Goal: Task Accomplishment & Management: Manage account settings

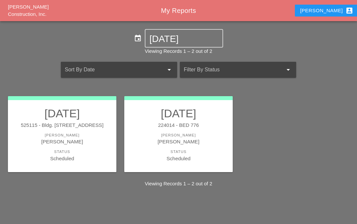
click at [69, 123] on div "525115 - Bldg. 300 E. 46th Street" at bounding box center [62, 126] width 95 height 8
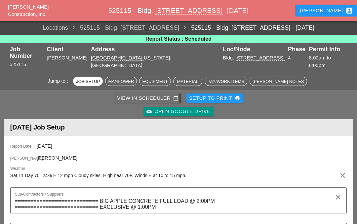
click at [148, 94] on div "View in Scheduler calendar_today" at bounding box center [147, 98] width 61 height 8
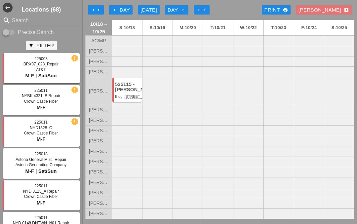
click at [119, 8] on div "arrow_left Day" at bounding box center [121, 10] width 18 height 8
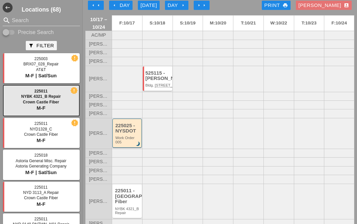
scroll to position [4, 0]
click at [100, 7] on icon "arrow_left" at bounding box center [98, 5] width 5 height 5
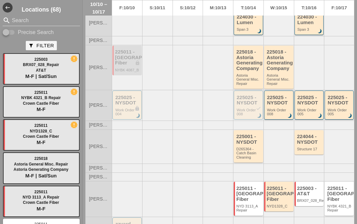
scroll to position [145, 0]
click at [281, 186] on div "225011 - [GEOGRAPHIC_DATA] Fiber" at bounding box center [278, 194] width 25 height 17
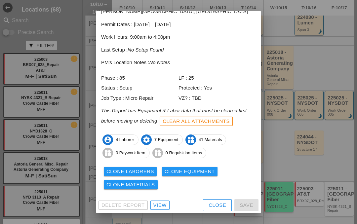
scroll to position [35, 0]
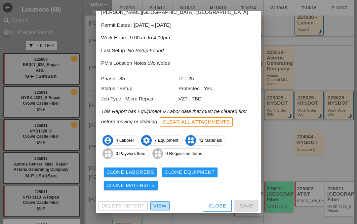
click at [158, 202] on div "View" at bounding box center [159, 206] width 13 height 8
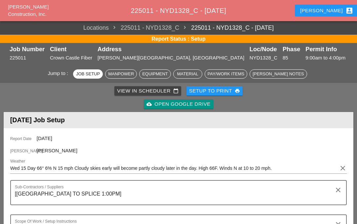
click at [325, 13] on div "Iwan account_box" at bounding box center [326, 11] width 53 height 8
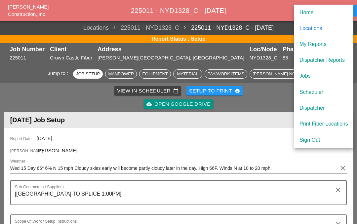
click at [327, 42] on div "My Reports" at bounding box center [323, 44] width 49 height 8
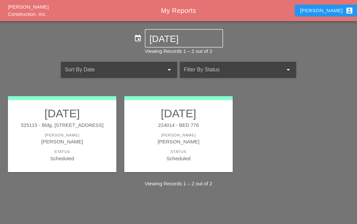
click at [72, 126] on div "525115 - Bldg. 300 E. 46th Street" at bounding box center [62, 126] width 95 height 8
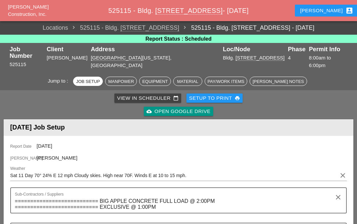
click at [148, 94] on div "View in Scheduler calendar_today" at bounding box center [147, 98] width 61 height 8
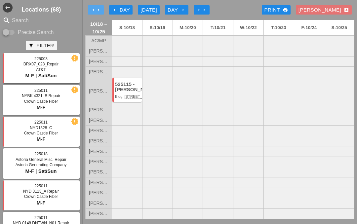
click at [99, 10] on icon "arrow_left" at bounding box center [98, 9] width 5 height 5
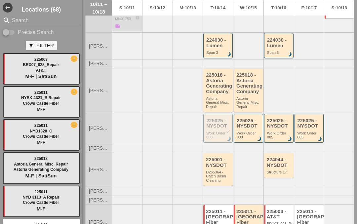
scroll to position [122, 0]
click at [245, 84] on div "225018 - Astoria Generating Company" at bounding box center [248, 84] width 25 height 22
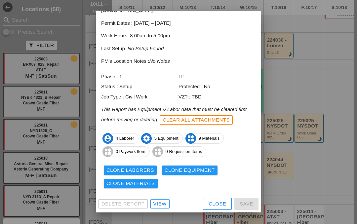
scroll to position [29, 0]
click at [158, 197] on div "Delete Report View Close Save" at bounding box center [178, 203] width 165 height 17
click at [160, 200] on div "View" at bounding box center [159, 204] width 13 height 8
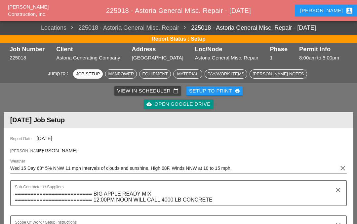
click at [155, 88] on div "View in Scheduler calendar_today" at bounding box center [147, 91] width 61 height 8
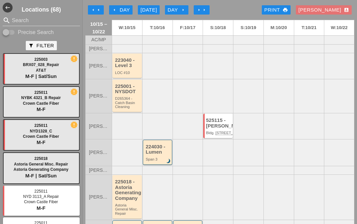
click at [131, 63] on div "223040 - Level 3" at bounding box center [127, 62] width 25 height 11
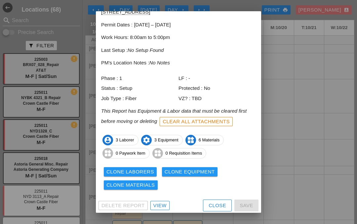
scroll to position [35, 0]
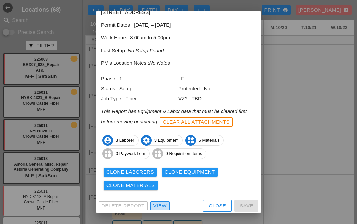
click at [160, 202] on div "View" at bounding box center [159, 206] width 13 height 8
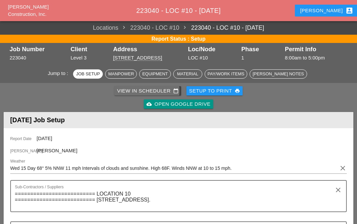
click at [150, 88] on div "View in Scheduler calendar_today" at bounding box center [147, 91] width 61 height 8
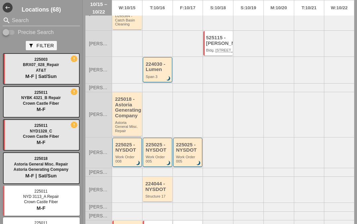
scroll to position [83, 0]
click at [158, 72] on div "224030 - Lumen" at bounding box center [158, 66] width 24 height 11
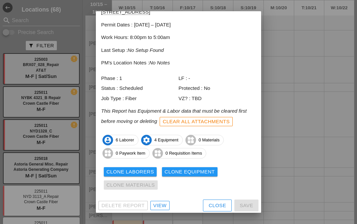
scroll to position [35, 0]
click at [158, 202] on div "View" at bounding box center [159, 206] width 13 height 8
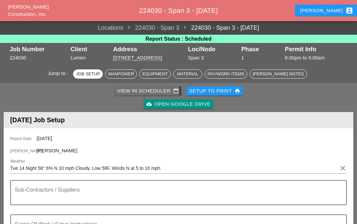
click at [147, 87] on div "View in Scheduler calendar_today" at bounding box center [147, 91] width 61 height 8
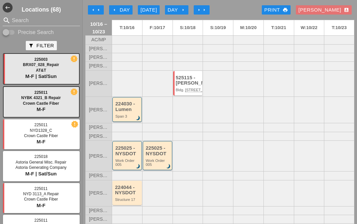
click at [100, 11] on icon "arrow_left" at bounding box center [98, 9] width 5 height 5
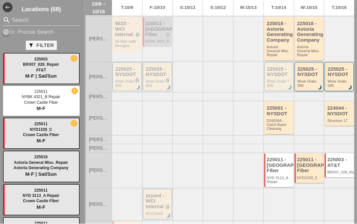
scroll to position [29, 0]
